Goal: Information Seeking & Learning: Find specific fact

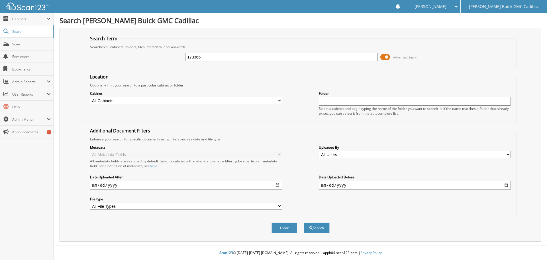
type input "173366"
click at [304, 222] on button "Search" at bounding box center [317, 227] width 26 height 11
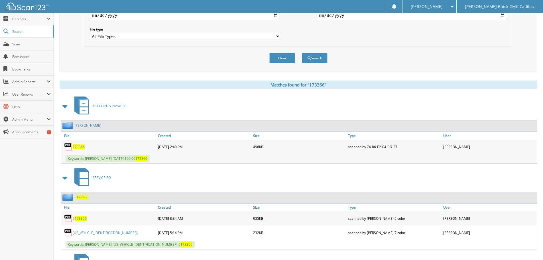
scroll to position [171, 0]
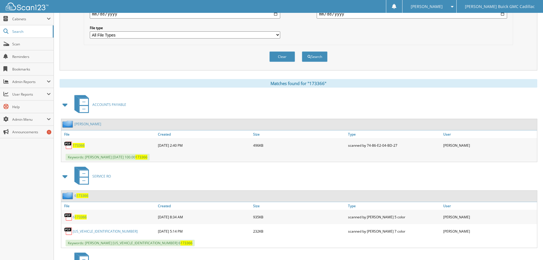
click at [79, 145] on span "173366" at bounding box center [79, 145] width 12 height 5
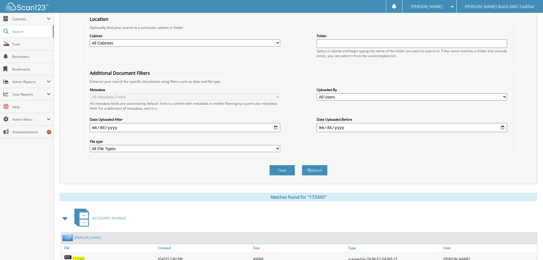
scroll to position [0, 0]
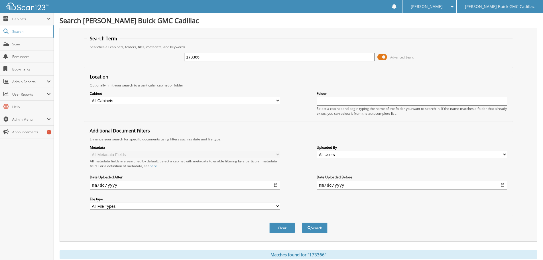
drag, startPoint x: 209, startPoint y: 56, endPoint x: 158, endPoint y: 60, distance: 51.4
click at [158, 60] on div "173366 Advanced Search" at bounding box center [298, 56] width 423 height 15
type input "148577"
click at [302, 222] on button "Search" at bounding box center [315, 227] width 26 height 11
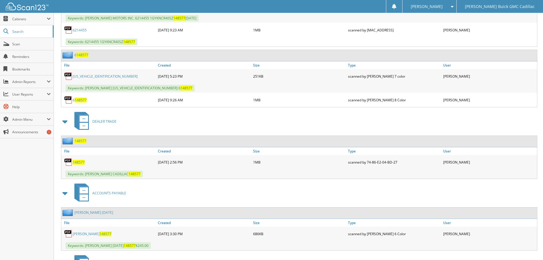
scroll to position [313, 0]
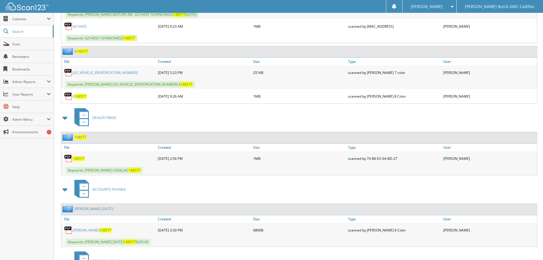
click at [78, 158] on span "148577" at bounding box center [79, 158] width 12 height 5
